Goal: Communication & Community: Answer question/provide support

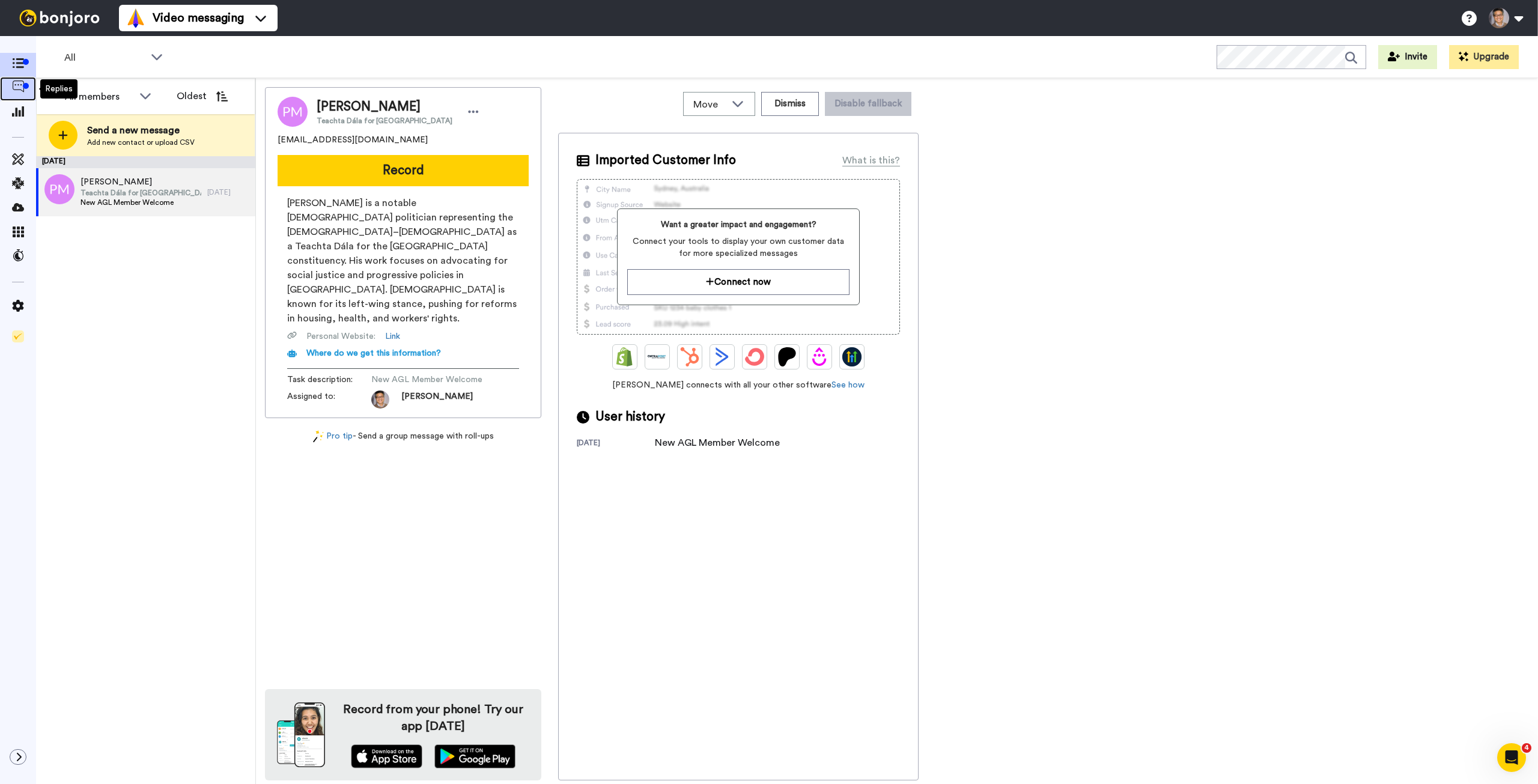
click at [14, 85] on icon at bounding box center [18, 87] width 12 height 12
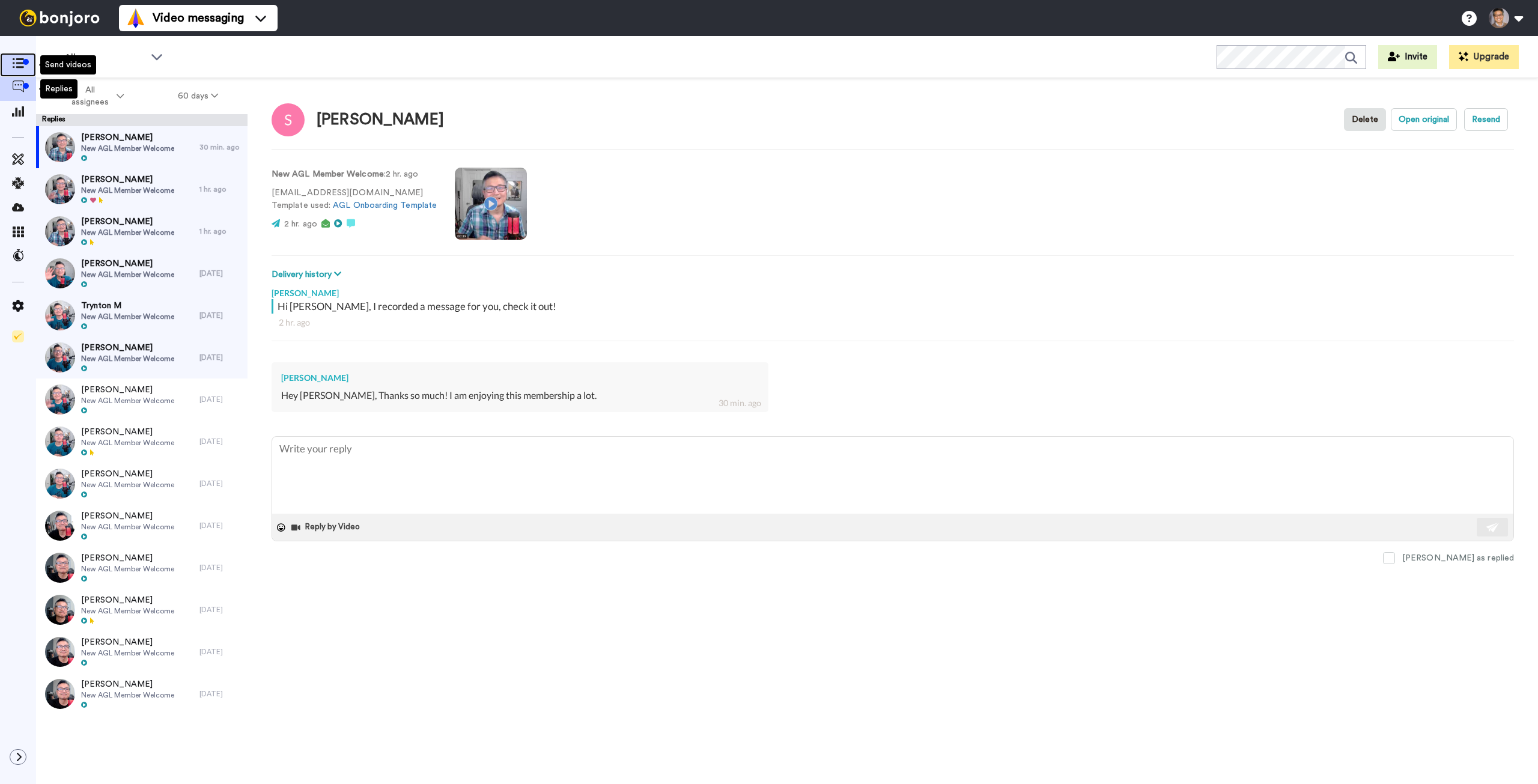
click at [17, 69] on span at bounding box center [18, 65] width 36 height 12
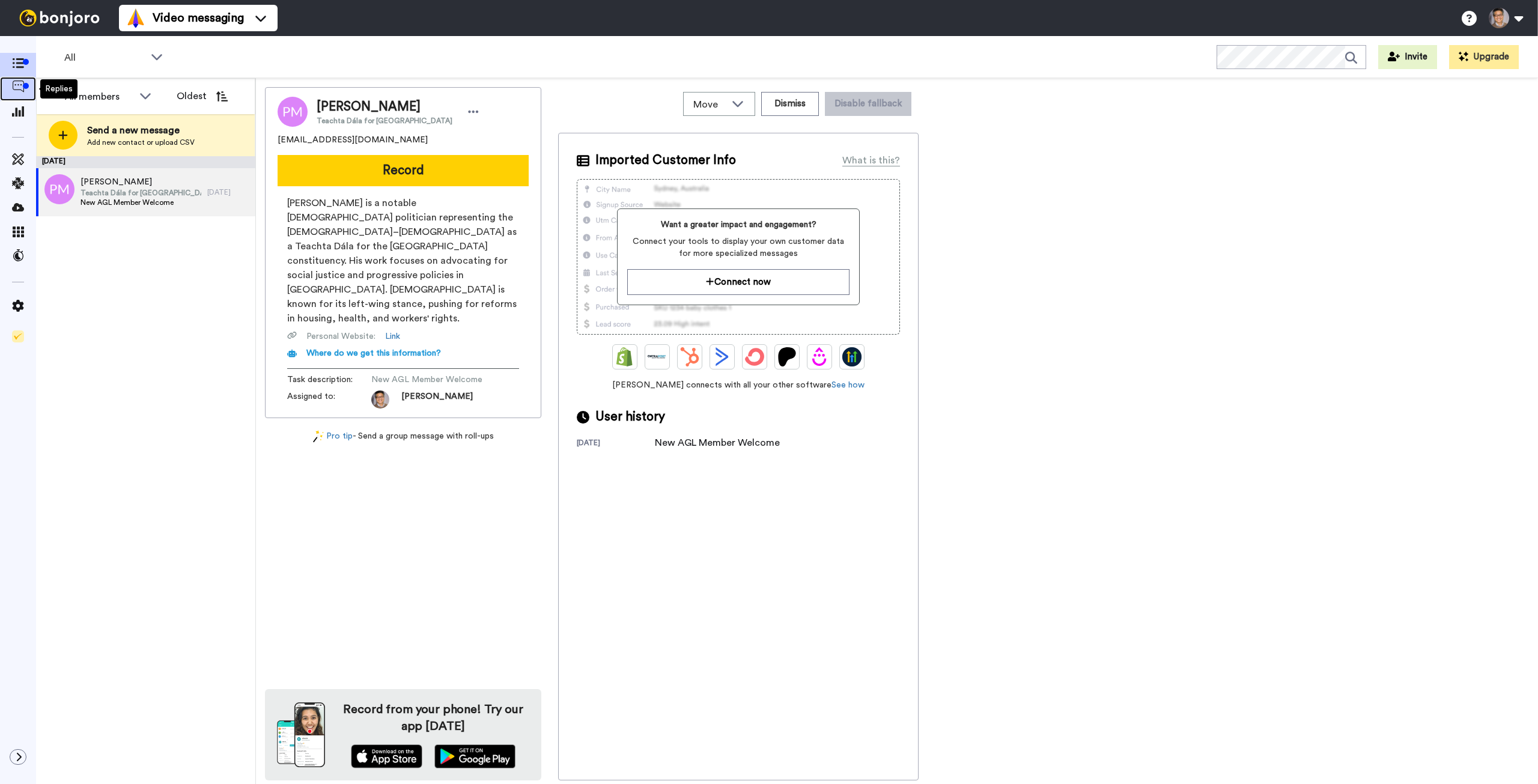
click at [24, 94] on span at bounding box center [18, 89] width 36 height 12
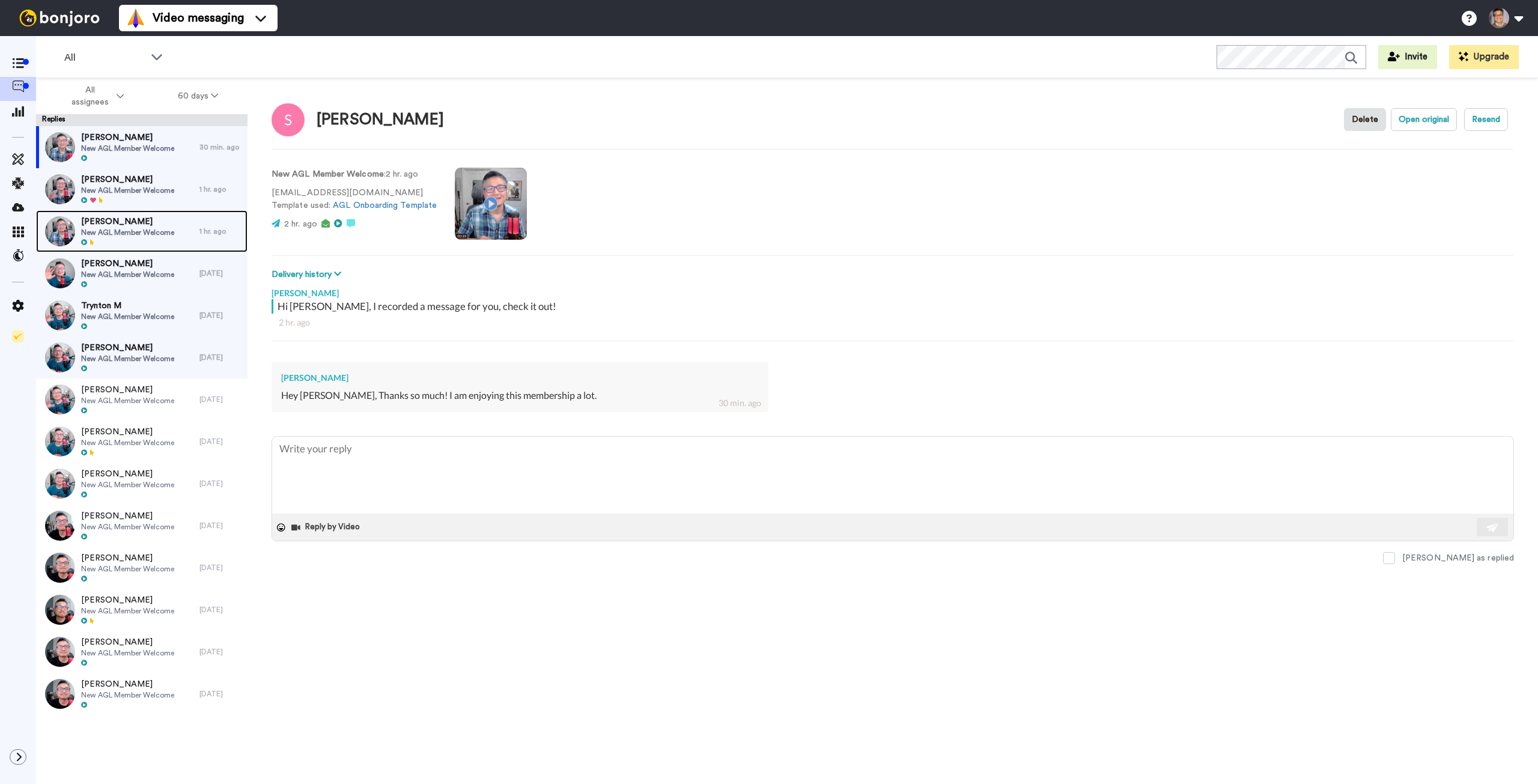
click at [118, 231] on span "New AGL Member Welcome" at bounding box center [127, 233] width 93 height 10
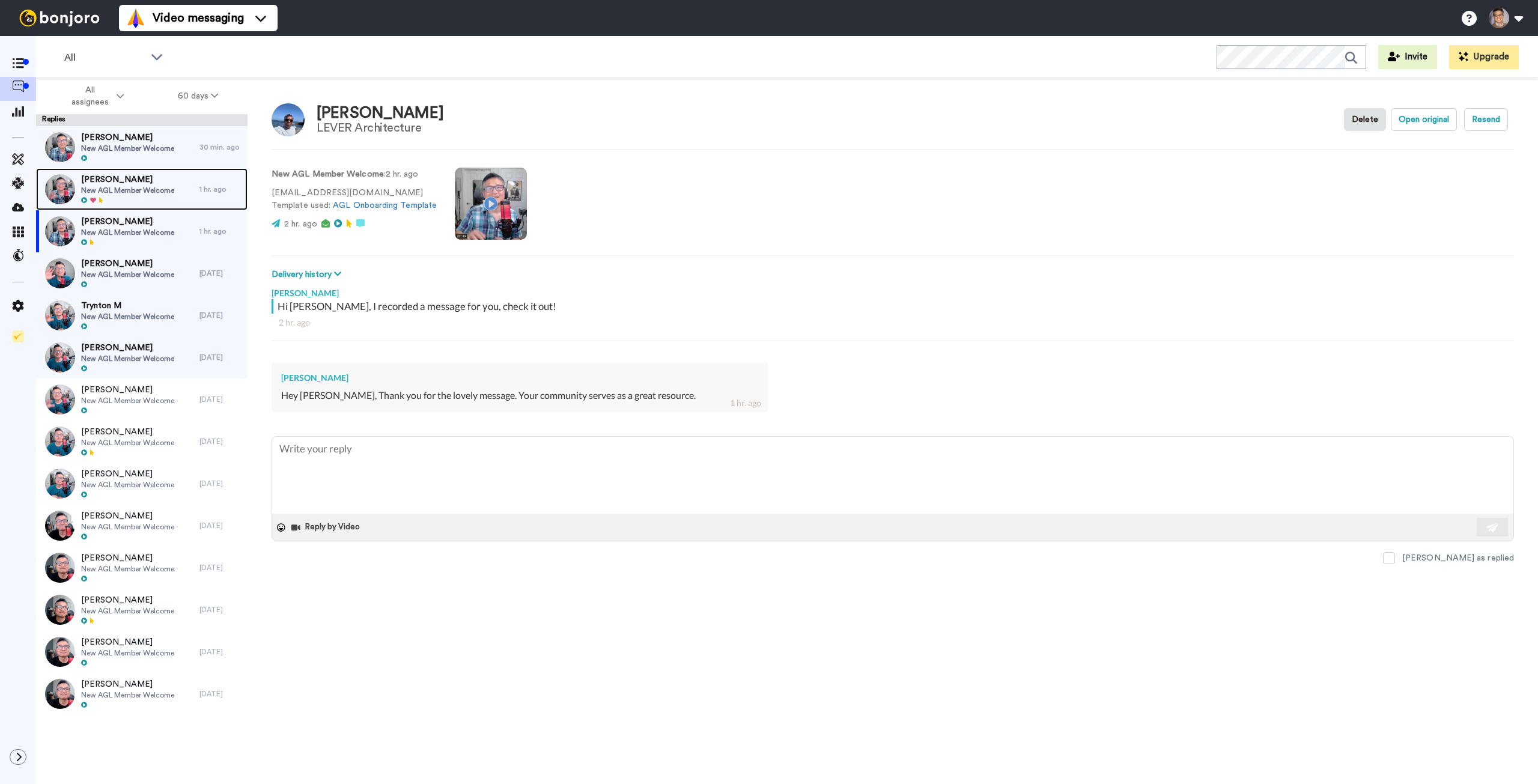
click at [120, 186] on span "New AGL Member Welcome" at bounding box center [127, 191] width 93 height 10
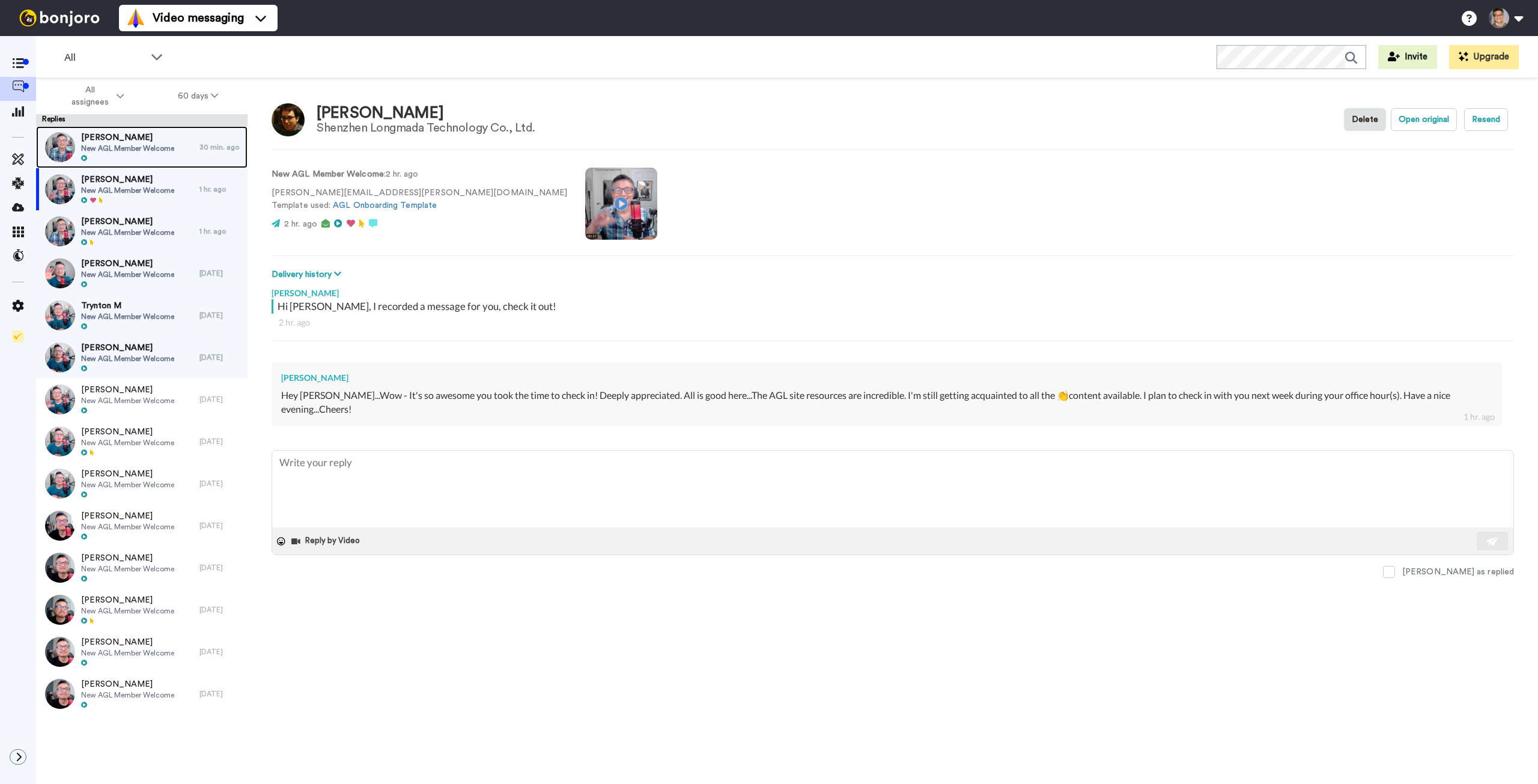
click at [129, 147] on span "New AGL Member Welcome" at bounding box center [127, 149] width 93 height 10
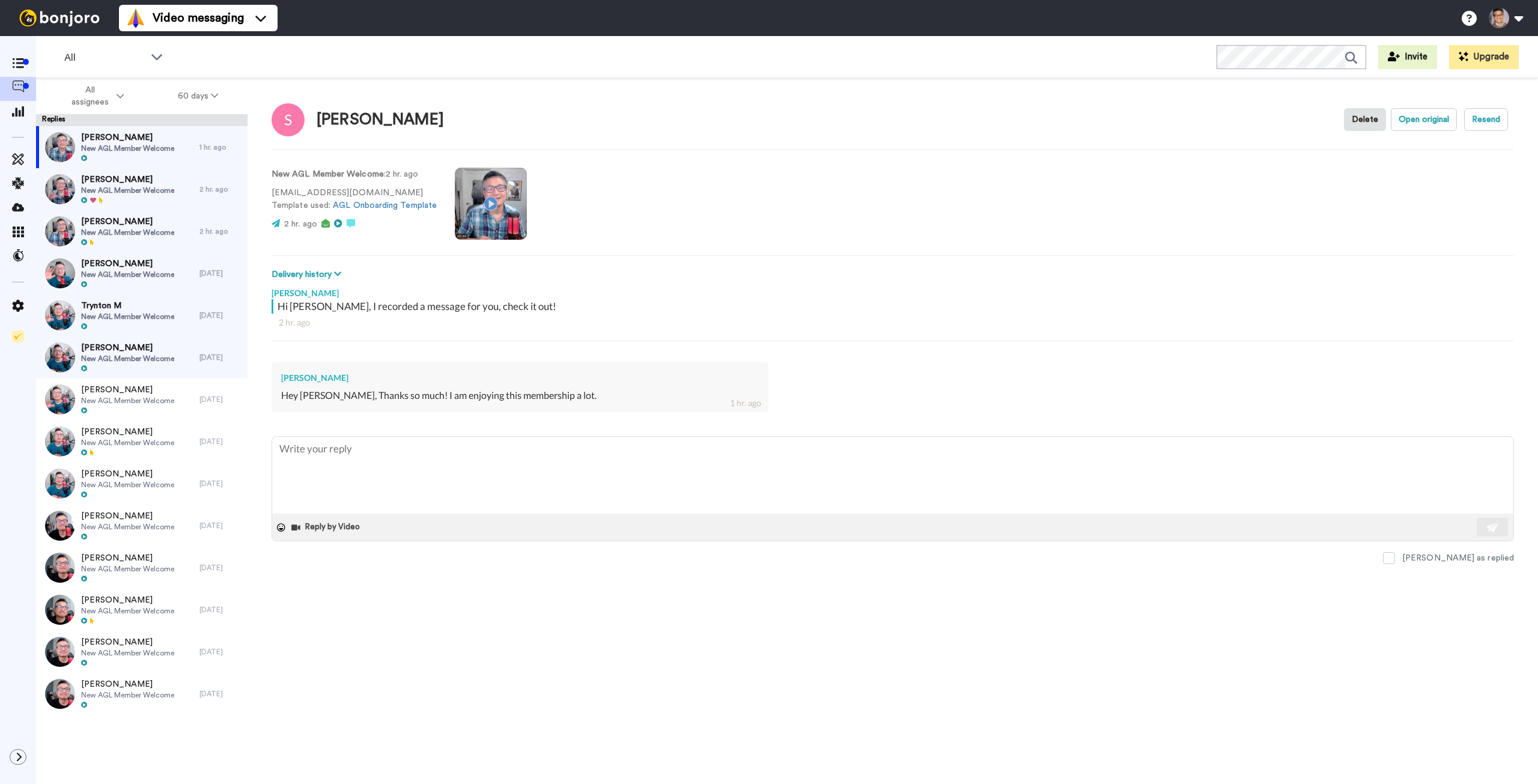
type textarea "x"
